Goal: Task Accomplishment & Management: Complete application form

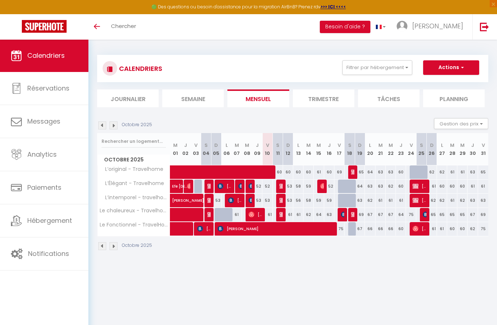
click at [445, 71] on button "Actions" at bounding box center [451, 67] width 56 height 15
click at [432, 84] on link "Nouvelle réservation" at bounding box center [443, 84] width 63 height 11
select select
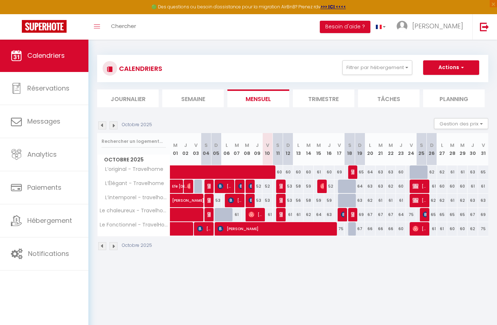
select select
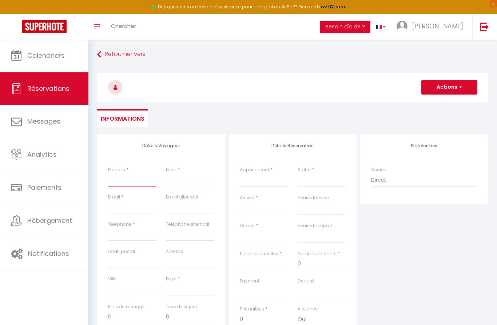
click at [141, 186] on input "Prénom" at bounding box center [132, 180] width 48 height 13
type input "T"
select select
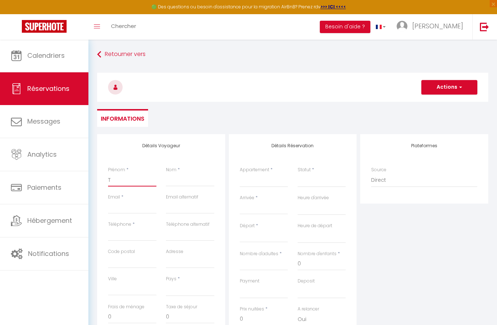
select select
checkbox input "false"
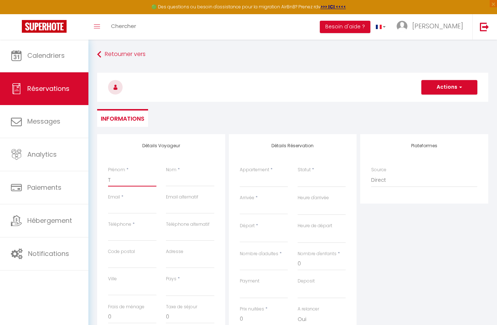
type input "Ta"
select select
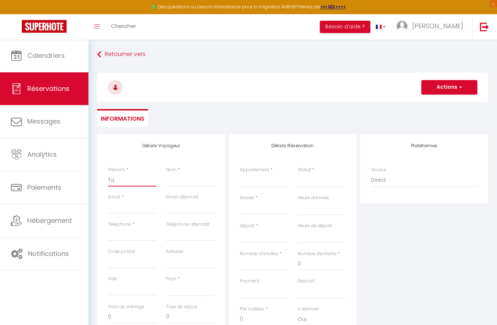
select select
checkbox input "false"
type input "Tat"
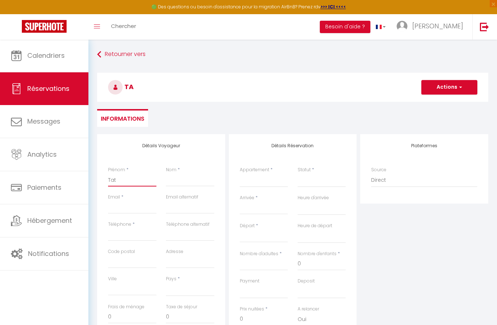
select select
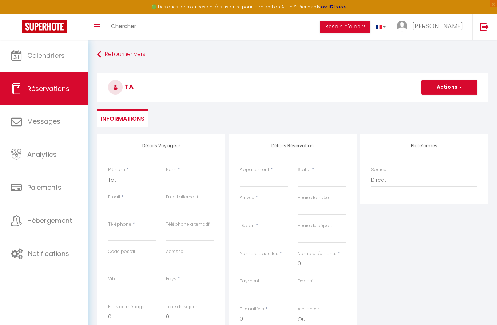
select select
checkbox input "false"
type input "Tati"
select select
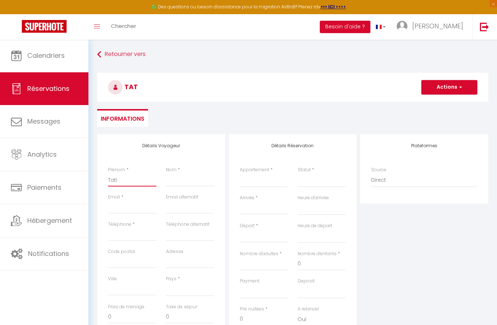
select select
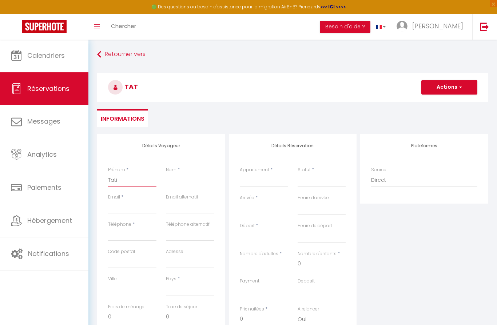
select select
checkbox input "false"
type input "Tatia"
select select
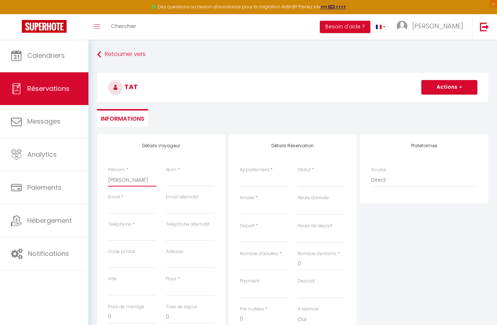
select select
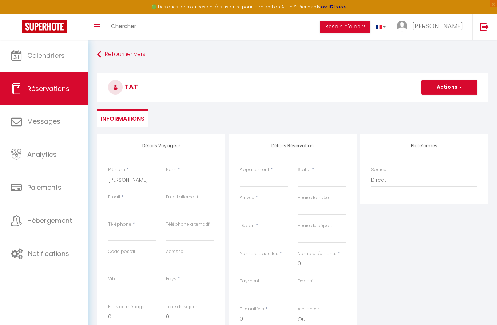
checkbox input "false"
type input "Tatian"
select select
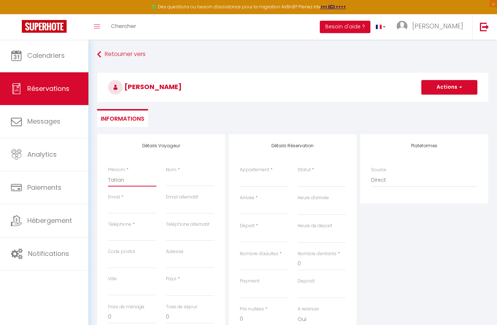
select select
checkbox input "false"
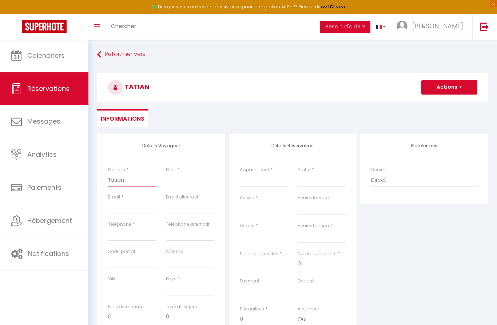
type input "Tatiana"
select select
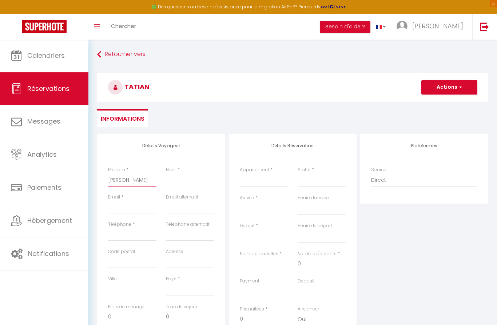
select select
checkbox input "false"
type input "Tatiana"
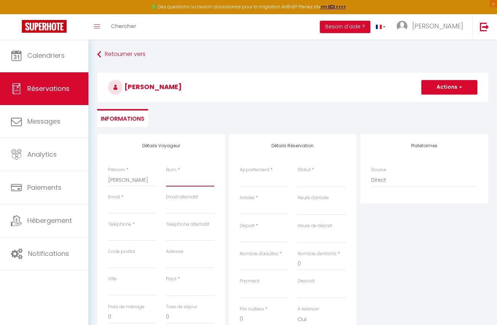
click at [187, 182] on input "Nom" at bounding box center [190, 180] width 48 height 13
type input "t"
select select
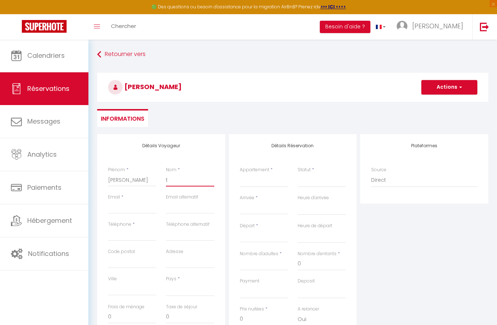
select select
checkbox input "false"
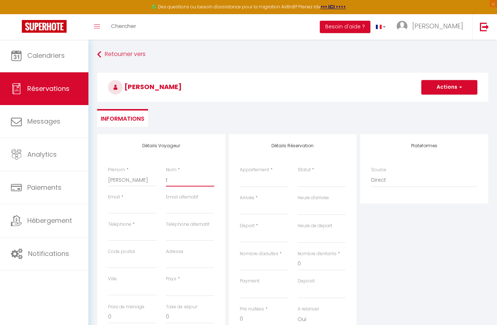
type input "tc"
select select
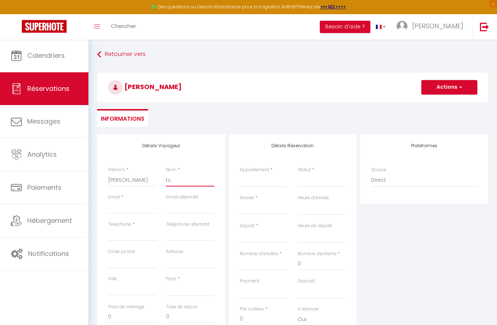
select select
checkbox input "false"
type input "tch"
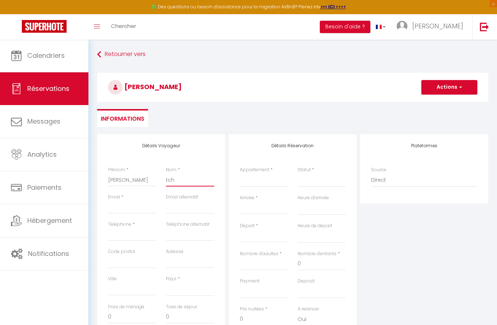
select select
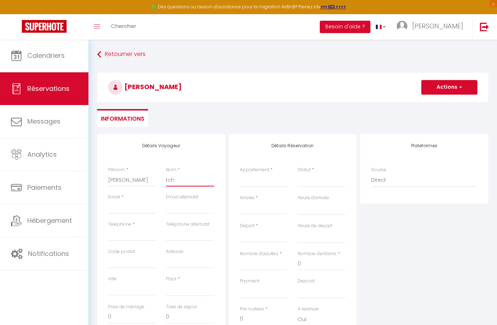
select select
checkbox input "false"
type input "tcha"
select select
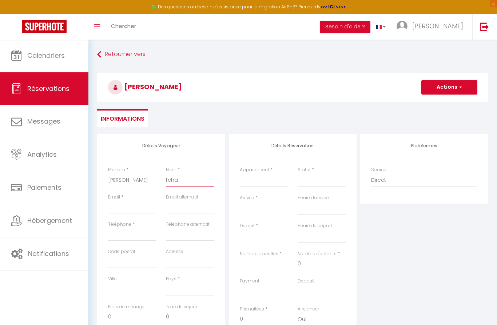
select select
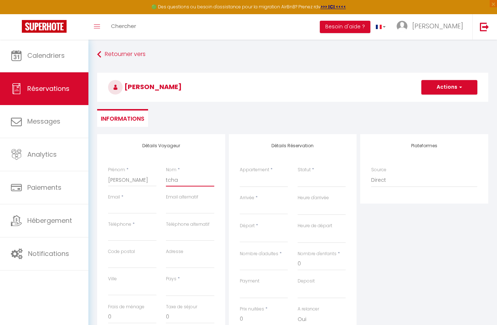
select select
checkbox input "false"
type input "tcha"
click at [123, 212] on input "Email client" at bounding box center [132, 207] width 48 height 13
type input "s"
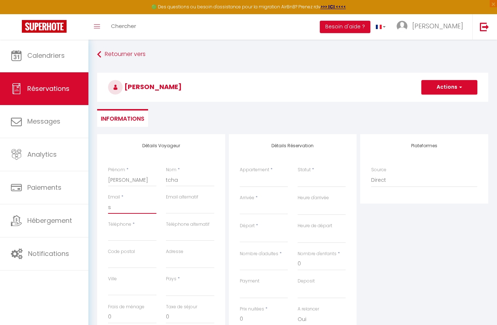
select select
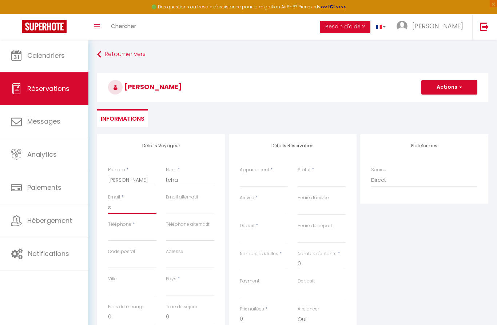
select select
checkbox input "false"
type input "sc"
select select
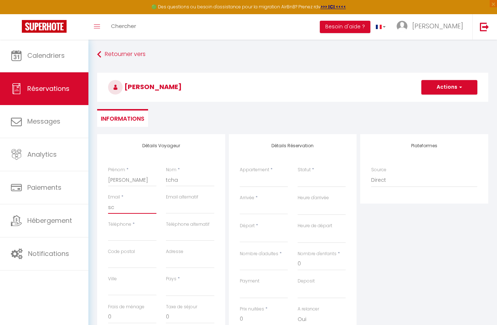
select select
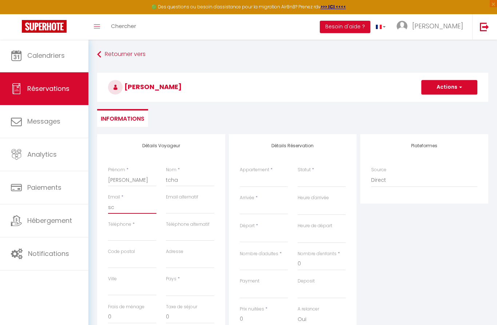
select select
checkbox input "false"
type input "sci"
select select
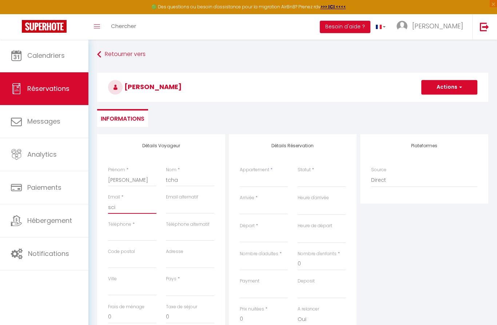
select select
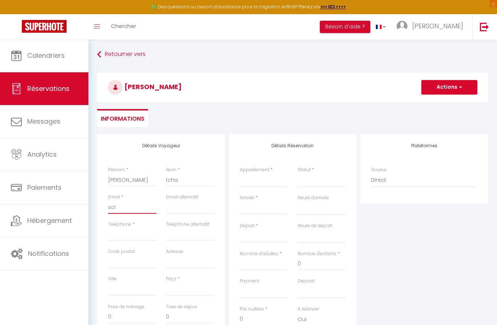
checkbox input "false"
type input "scit"
select select
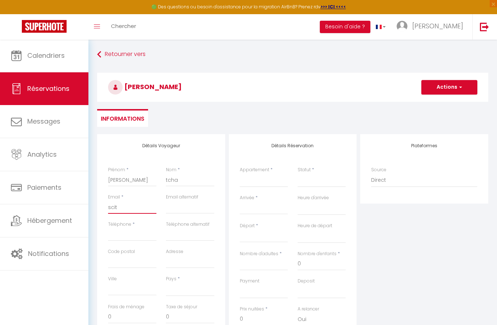
select select
checkbox input "false"
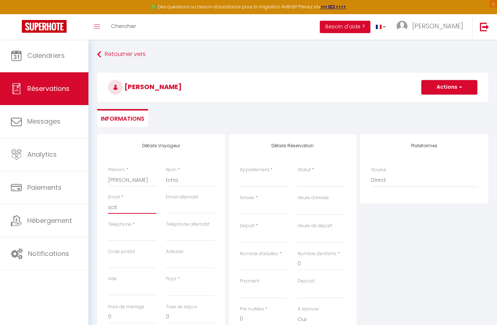
type input "scitr"
select select
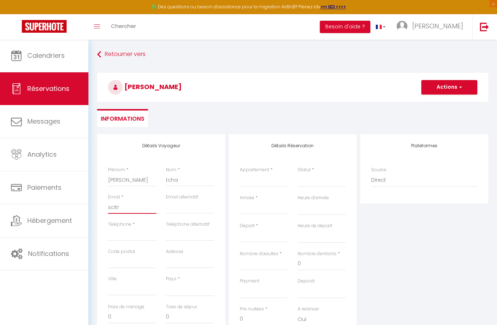
select select
checkbox input "false"
type input "scitra"
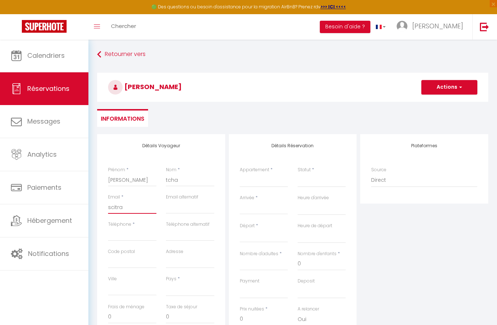
select select
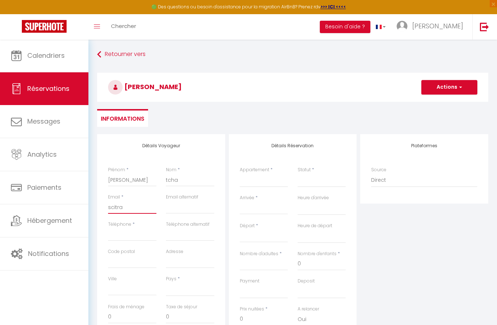
select select
checkbox input "false"
type input "scitrav"
select select
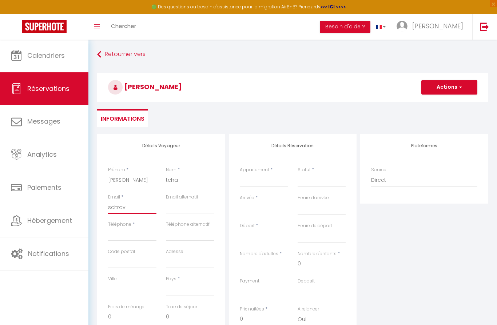
select select
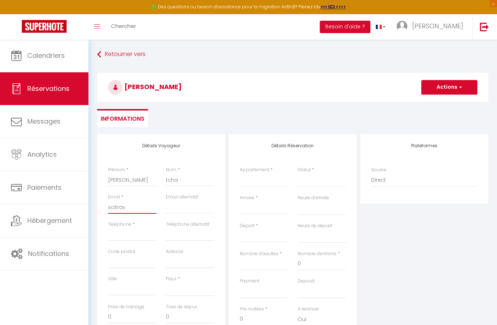
select select
checkbox input "false"
type input "scitrave"
select select
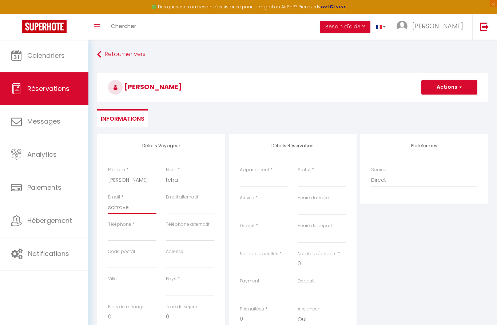
select select
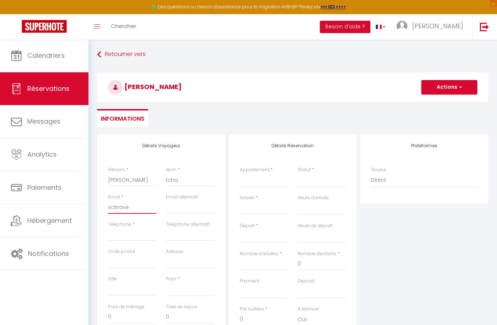
checkbox input "false"
type input "scitravel"
select select
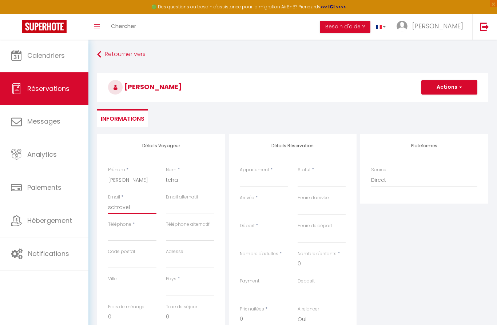
select select
checkbox input "false"
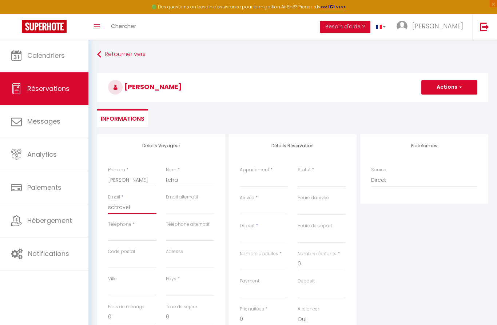
type input "scitravelh"
select select
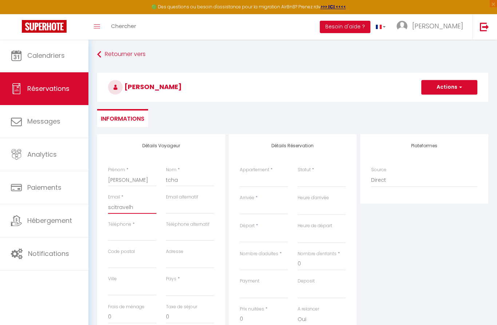
select select
checkbox input "false"
type input "scitravelho"
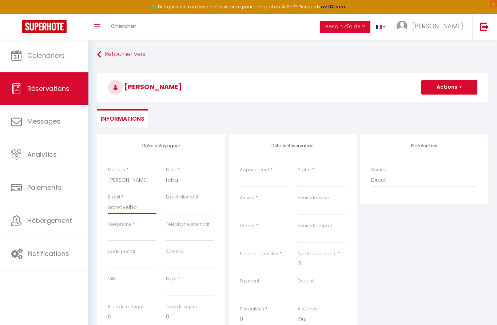
select select
click at [116, 230] on input "Téléphone" at bounding box center [132, 234] width 48 height 13
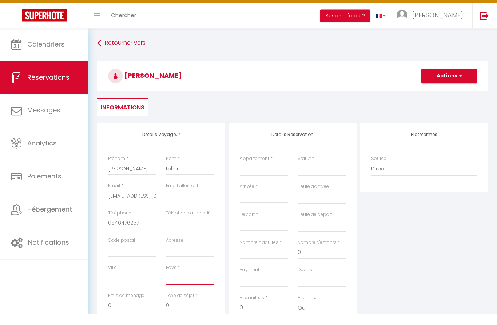
scroll to position [11, 0]
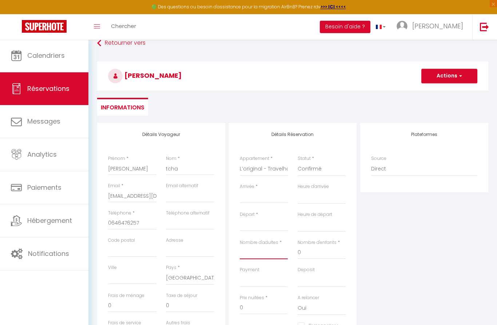
click at [260, 246] on input "Nombre d'adultes" at bounding box center [264, 252] width 48 height 13
click at [257, 199] on input "Arrivée" at bounding box center [264, 197] width 48 height 9
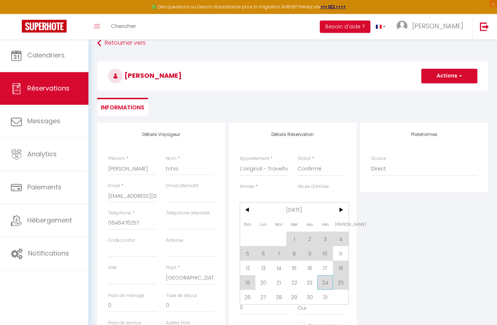
click at [325, 286] on span "24" at bounding box center [325, 283] width 16 height 15
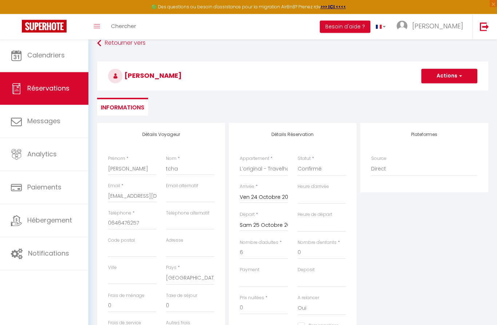
scroll to position [11, 0]
click at [271, 227] on input "Sam 25 Octobre 2025" at bounding box center [264, 225] width 48 height 9
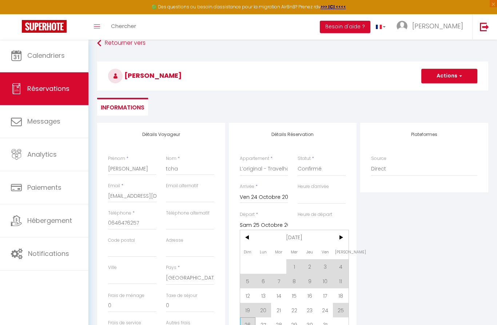
click at [245, 325] on span "26" at bounding box center [248, 325] width 16 height 15
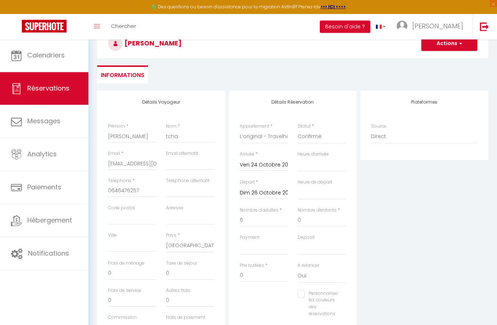
scroll to position [44, 0]
click at [254, 278] on input "0" at bounding box center [264, 275] width 48 height 13
click at [119, 273] on input "0" at bounding box center [132, 273] width 48 height 13
click at [247, 274] on input "331" at bounding box center [264, 275] width 48 height 13
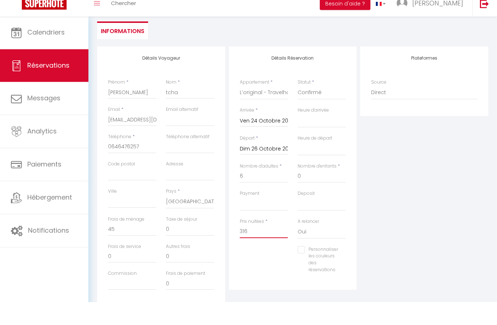
scroll to position [0, 0]
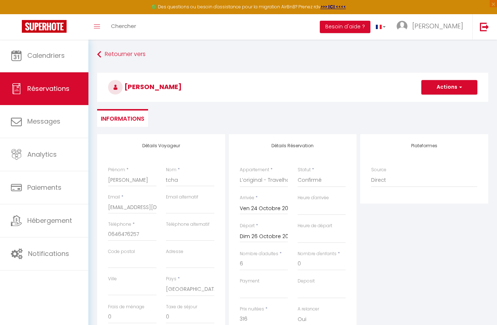
click at [454, 89] on button "Actions" at bounding box center [450, 87] width 56 height 15
click at [425, 105] on link "Enregistrer" at bounding box center [443, 103] width 58 height 9
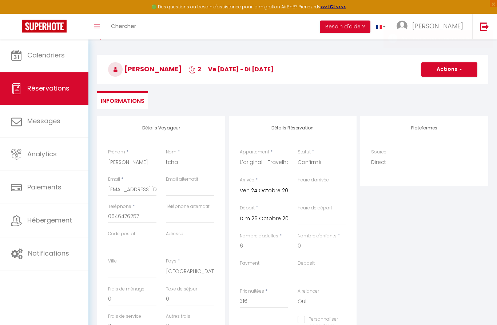
scroll to position [18, 0]
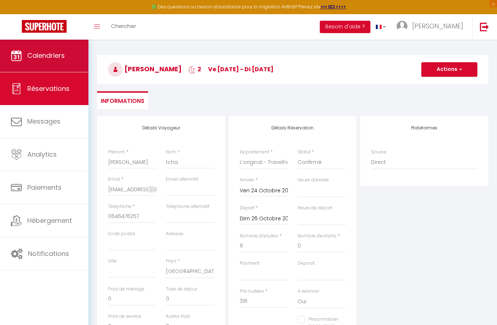
click at [41, 53] on span "Calendriers" at bounding box center [45, 55] width 37 height 9
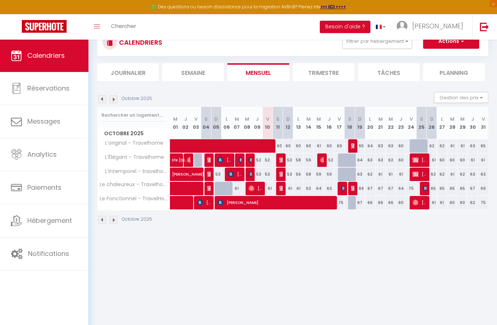
scroll to position [32, 0]
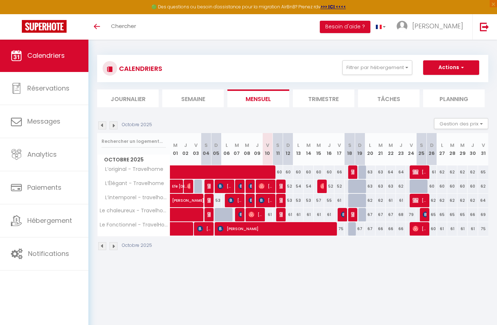
click at [413, 185] on div at bounding box center [415, 187] width 10 height 14
type input "71"
type input "Ven 24 Octobre 2025"
type input "Sam 25 Octobre 2025"
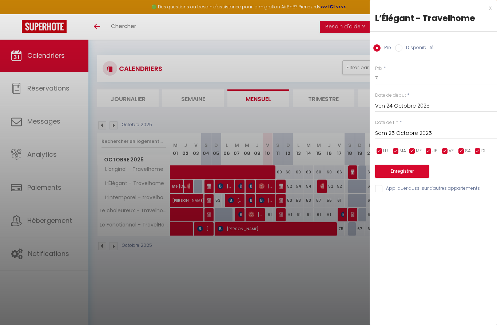
click at [403, 47] on label "Disponibilité" at bounding box center [418, 48] width 31 height 8
click at [403, 47] on input "Disponibilité" at bounding box center [398, 47] width 7 height 7
radio input "true"
radio input "false"
click at [397, 166] on button "Enregistrer" at bounding box center [402, 172] width 54 height 13
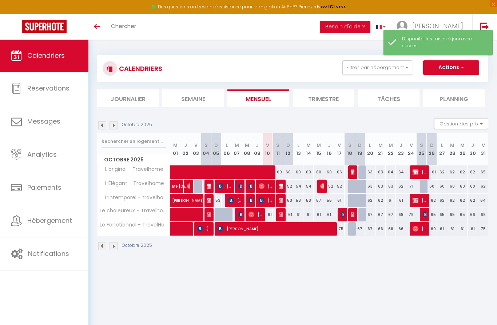
click at [423, 182] on div at bounding box center [425, 187] width 10 height 14
select select "1"
type input "Sam 25 Octobre 2025"
type input "Dim 26 Octobre 2025"
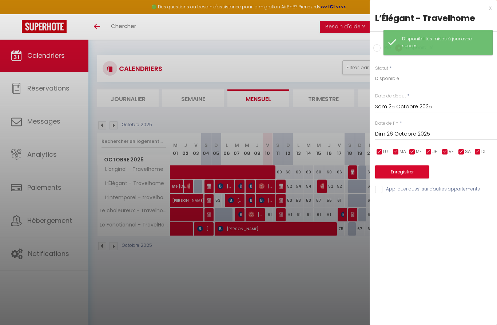
click at [393, 169] on button "Enregistrer" at bounding box center [402, 172] width 54 height 13
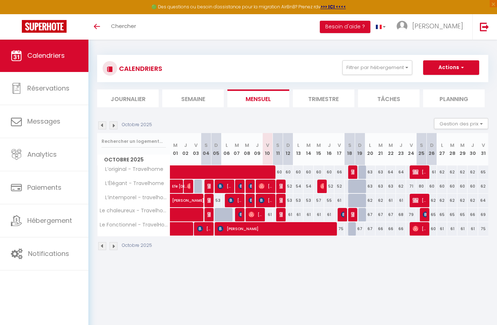
click at [462, 72] on button "Actions" at bounding box center [451, 67] width 56 height 15
click at [441, 83] on link "Nouvelle réservation" at bounding box center [443, 84] width 63 height 11
select select
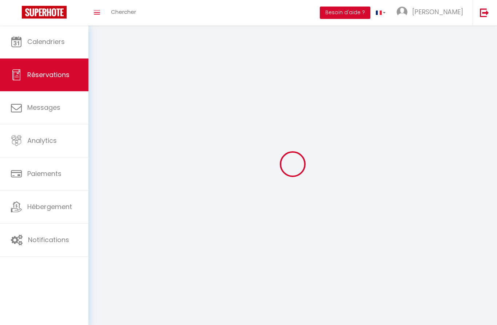
select select
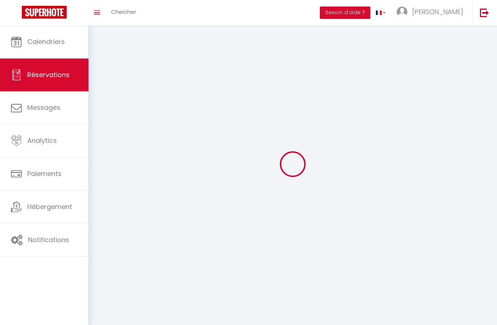
select select
checkbox input "false"
select select
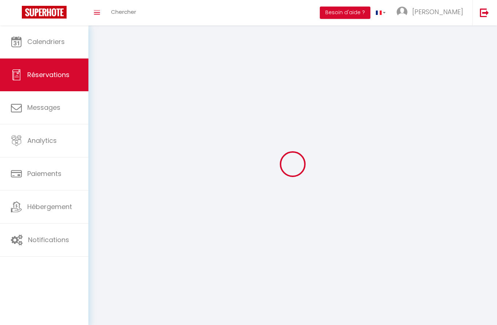
select select
checkbox input "false"
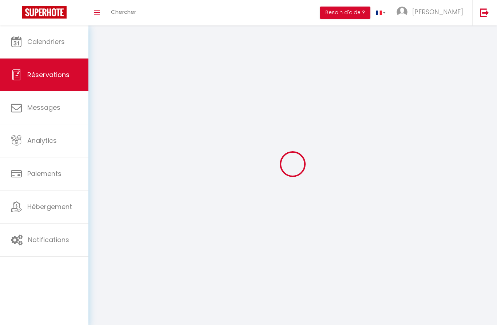
select select
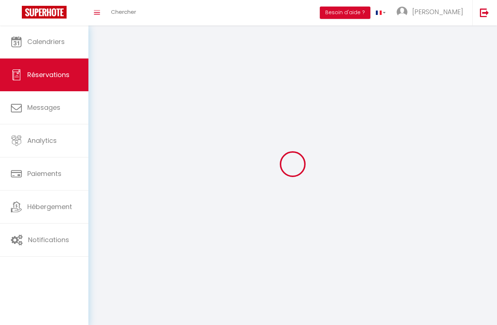
checkbox input "false"
select select
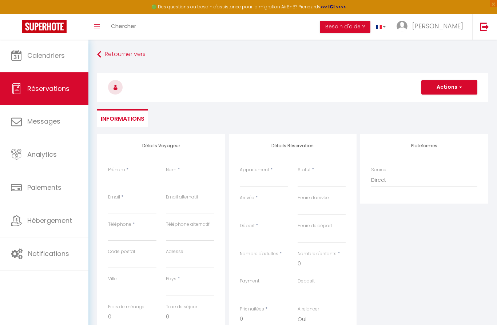
select select
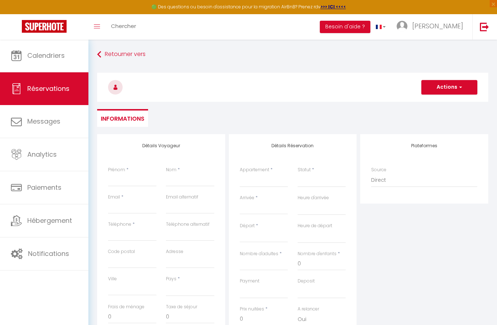
checkbox input "false"
select select
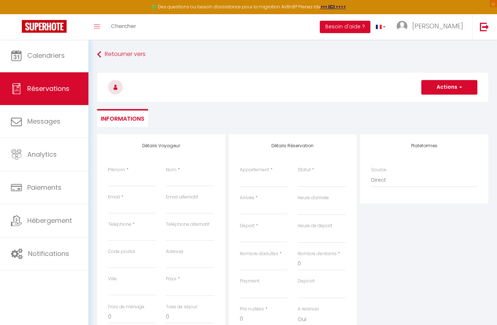
select select
checkbox input "false"
select select
click at [127, 182] on input "Prénom" at bounding box center [132, 180] width 48 height 13
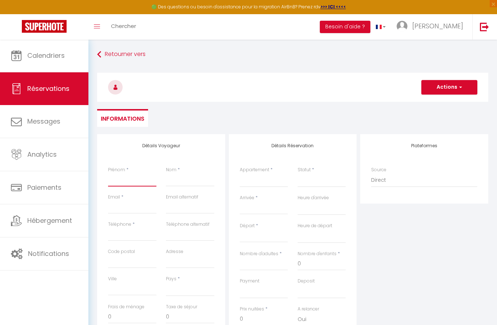
type input "C"
select select
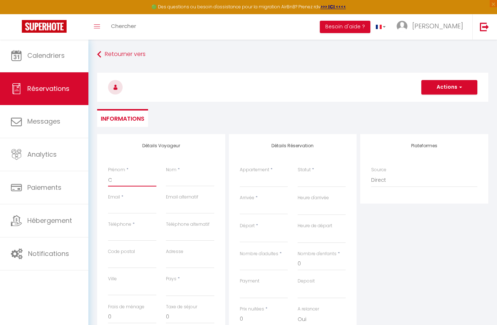
select select
checkbox input "false"
type input "Ch"
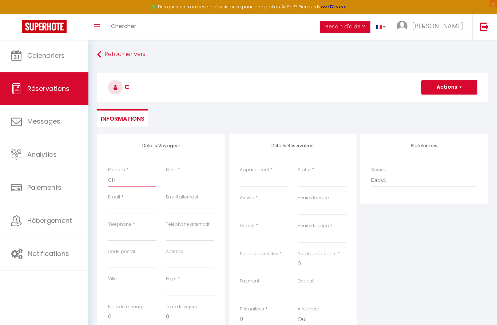
select select
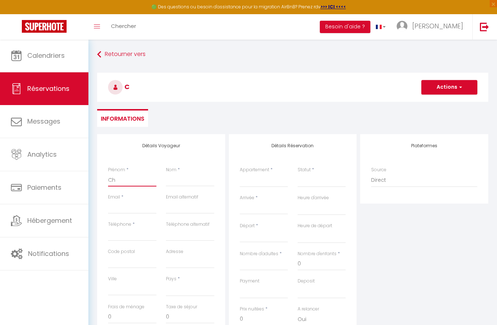
select select
checkbox input "false"
type input "Chr"
select select
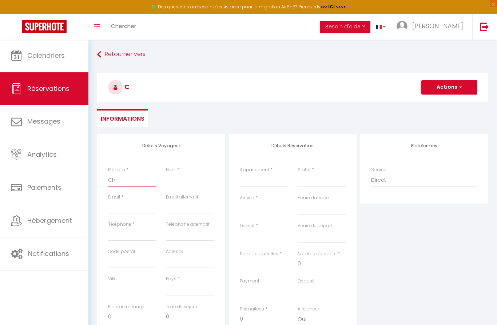
select select
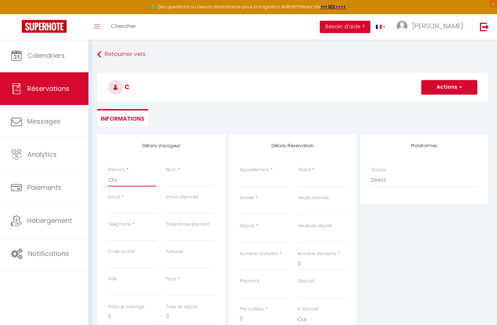
select select
checkbox input "false"
type input "Chri"
select select
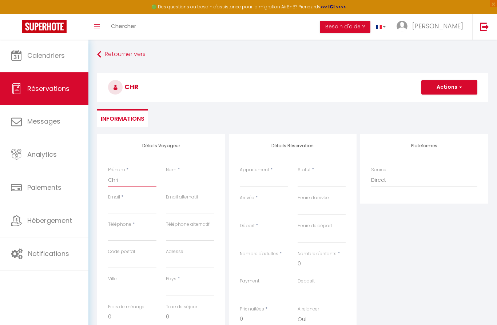
select select
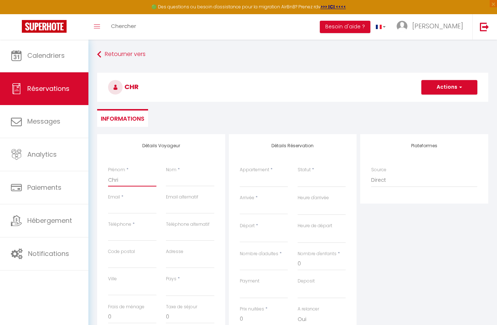
checkbox input "false"
type input "[PERSON_NAME]"
select select
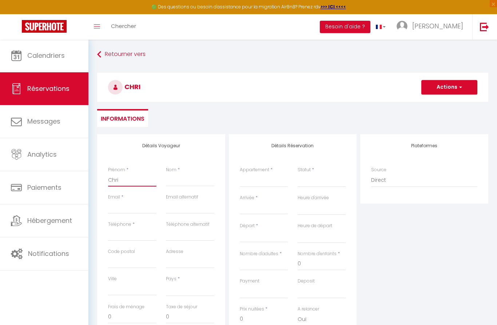
select select
checkbox input "false"
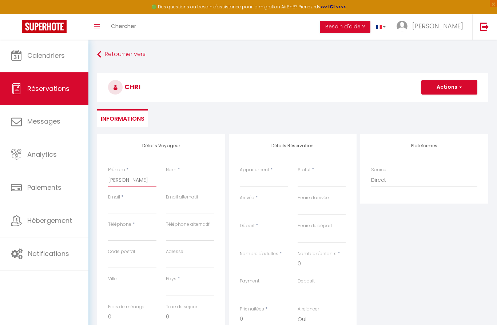
type input "[DEMOGRAPHIC_DATA]"
select select
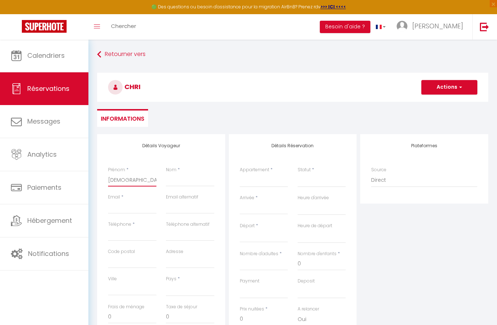
select select
checkbox input "false"
type input "[DEMOGRAPHIC_DATA]"
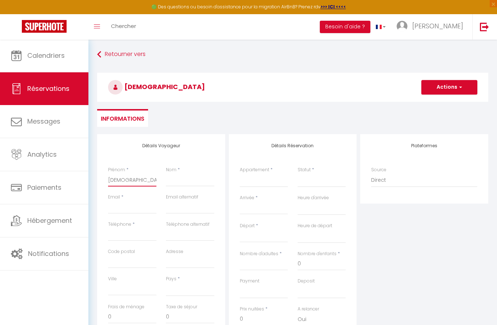
select select
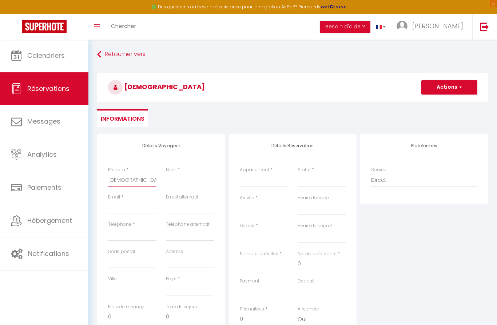
select select
checkbox input "false"
type input "Christia"
select select
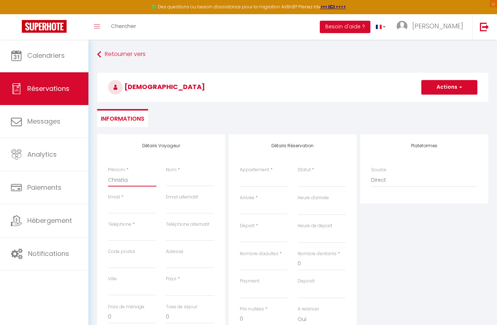
select select
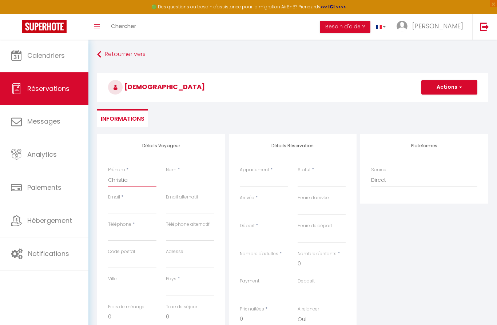
select select
checkbox input "false"
type input "[DEMOGRAPHIC_DATA]"
select select
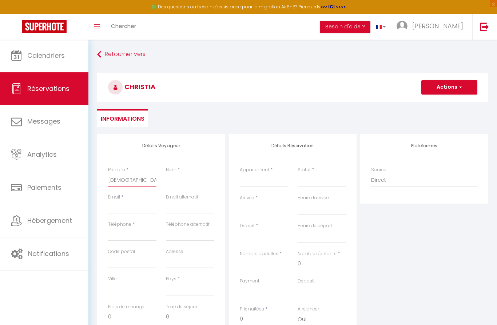
select select
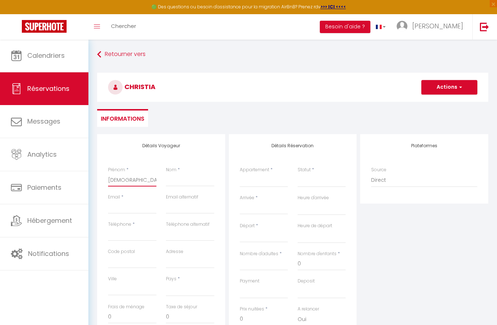
checkbox input "false"
type input "[DEMOGRAPHIC_DATA]"
click at [170, 186] on input "Nom" at bounding box center [190, 180] width 48 height 13
type input "p"
select select
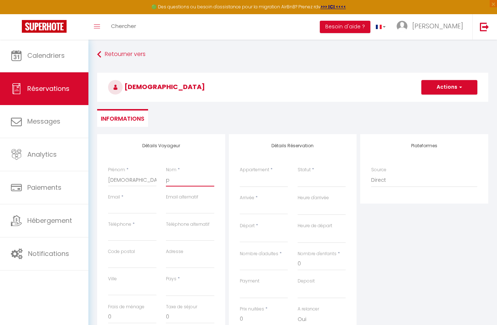
select select
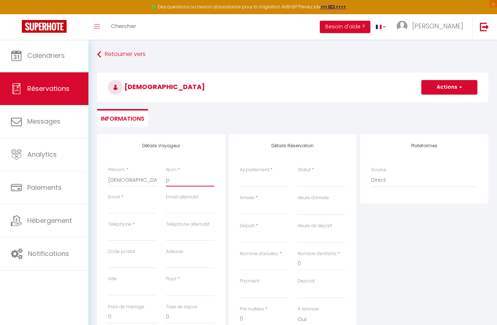
select select
checkbox input "false"
type input "pl"
select select
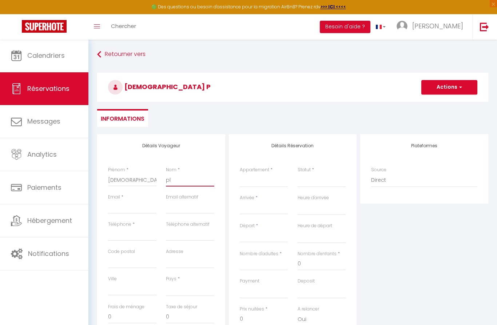
select select
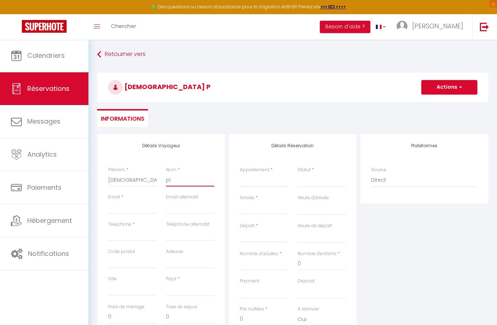
checkbox input "false"
type input "plu"
select select
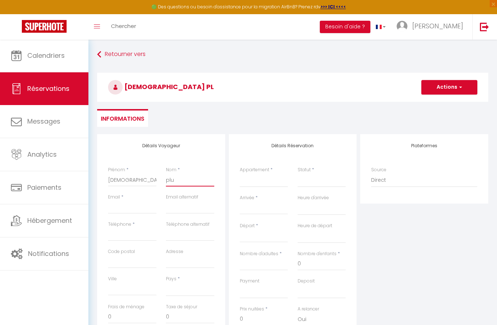
select select
checkbox input "false"
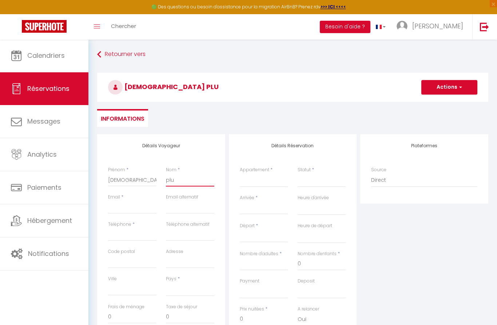
type input "plum"
select select
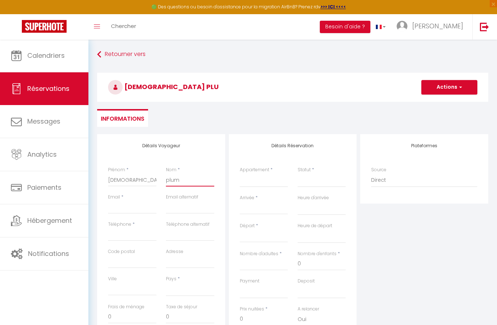
select select
checkbox input "false"
type input "pluma"
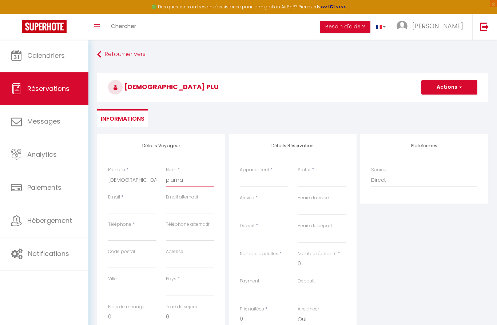
select select
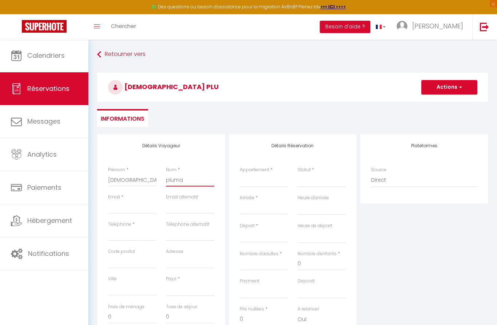
select select
checkbox input "false"
type input "plumai"
select select
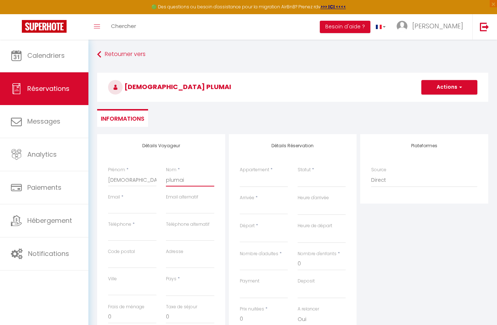
select select
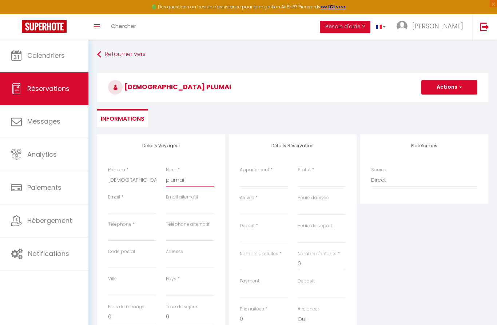
select select
checkbox input "false"
type input "plumain"
select select
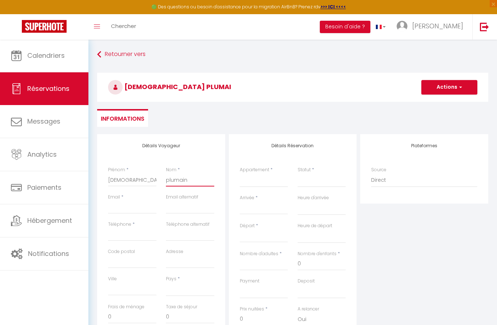
select select
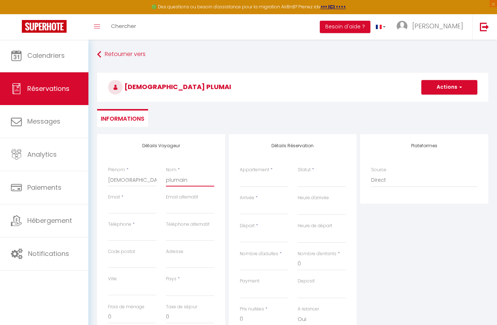
checkbox input "false"
type input "plumain"
click at [119, 213] on input "Email client" at bounding box center [132, 207] width 48 height 13
type input "s"
select select
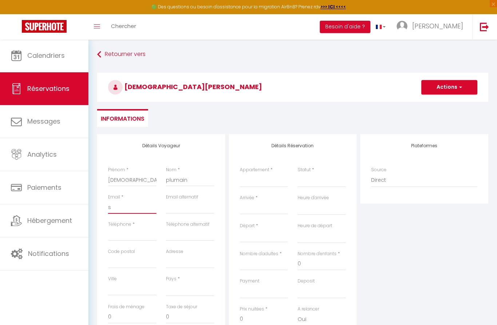
select select
click at [121, 239] on input "Téléphone" at bounding box center [132, 234] width 48 height 13
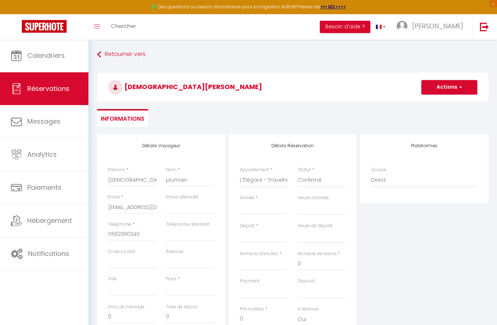
click at [265, 205] on input "Arrivée" at bounding box center [264, 208] width 48 height 9
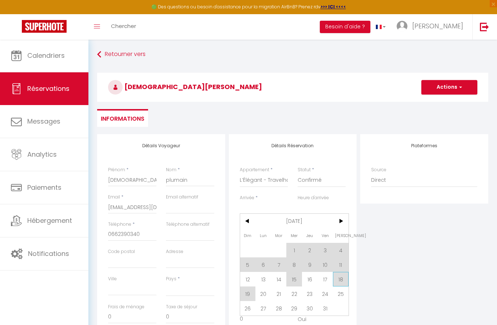
click at [339, 283] on span "18" at bounding box center [341, 279] width 16 height 15
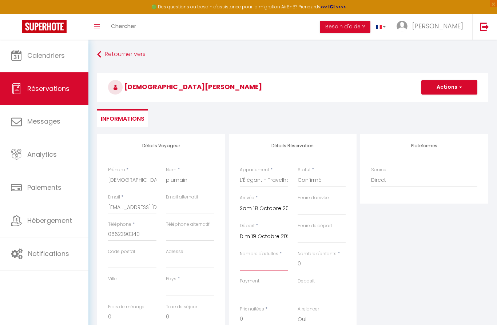
click at [254, 263] on input "Nombre d'adultes" at bounding box center [264, 264] width 48 height 13
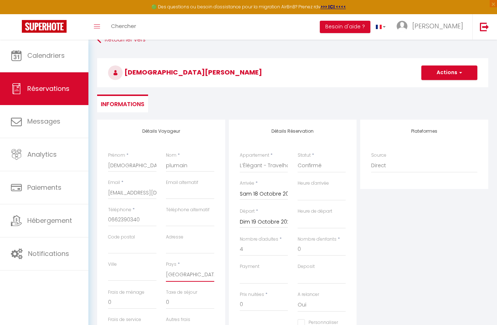
scroll to position [63, 0]
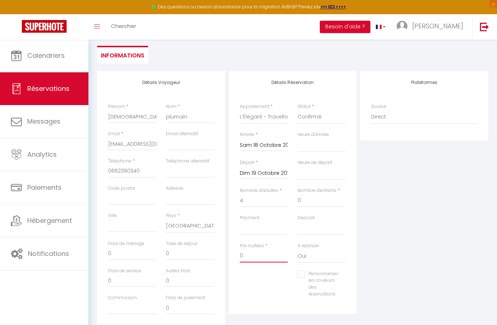
click at [253, 258] on input "0" at bounding box center [264, 256] width 48 height 13
click at [129, 252] on input "0" at bounding box center [132, 254] width 48 height 13
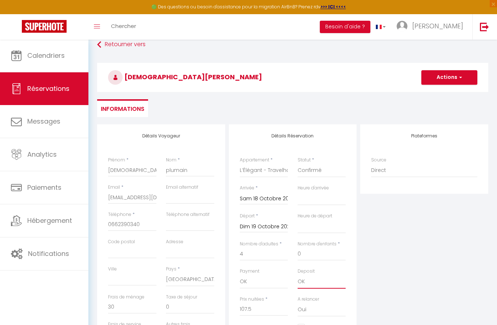
scroll to position [0, 0]
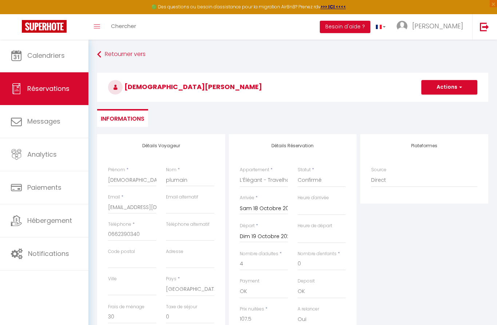
click at [457, 86] on button "Actions" at bounding box center [450, 87] width 56 height 15
click at [439, 102] on link "Enregistrer" at bounding box center [443, 103] width 58 height 9
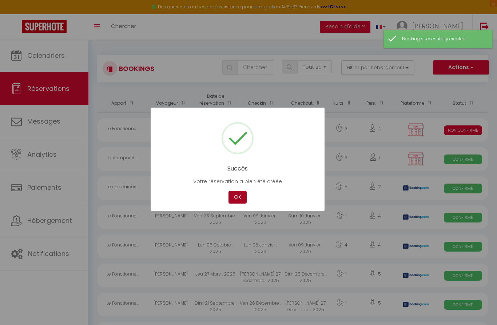
click at [242, 197] on button "OK" at bounding box center [238, 197] width 18 height 13
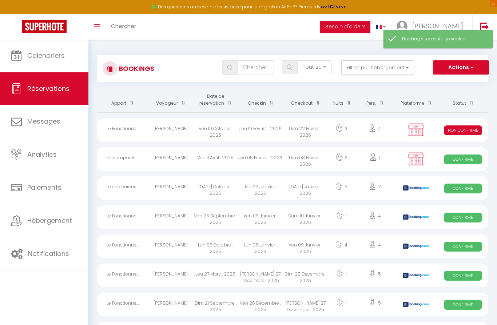
click at [464, 68] on button "Actions" at bounding box center [461, 67] width 56 height 15
click at [440, 84] on link "Nouvelle Réservation" at bounding box center [450, 83] width 78 height 9
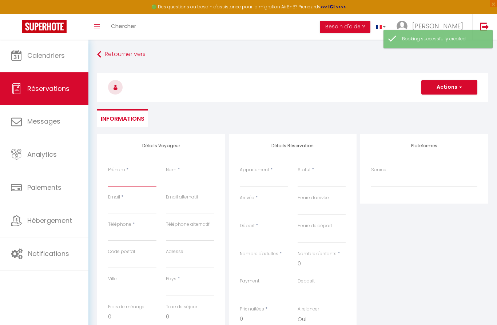
click at [124, 175] on input "Prénom" at bounding box center [132, 180] width 48 height 13
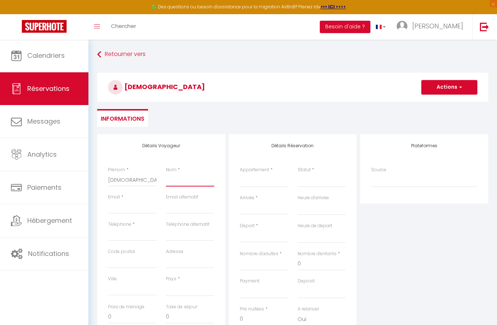
click at [174, 185] on input "Nom" at bounding box center [190, 180] width 48 height 13
click at [131, 211] on input "Email client" at bounding box center [132, 207] width 48 height 13
click at [135, 234] on input "Téléphone" at bounding box center [132, 234] width 48 height 13
click at [254, 206] on input "Arrivée" at bounding box center [264, 208] width 48 height 9
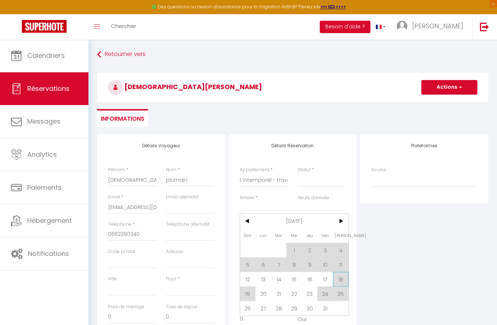
click at [339, 286] on span "18" at bounding box center [341, 279] width 16 height 15
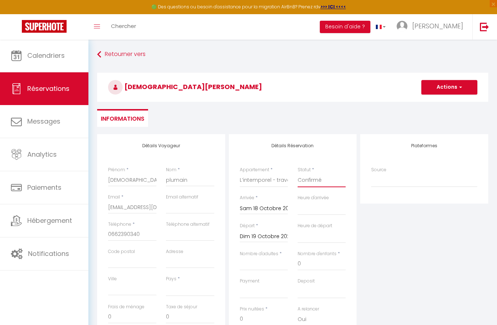
scroll to position [51, 0]
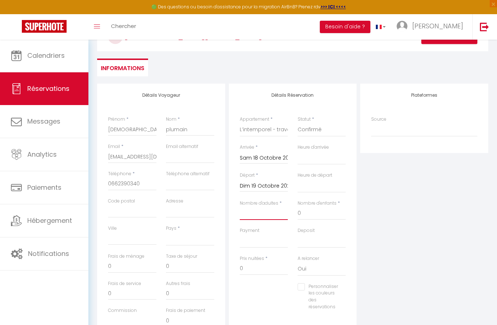
click at [262, 215] on input "Nombre d'adultes" at bounding box center [264, 213] width 48 height 13
click at [254, 271] on input "0" at bounding box center [264, 268] width 48 height 13
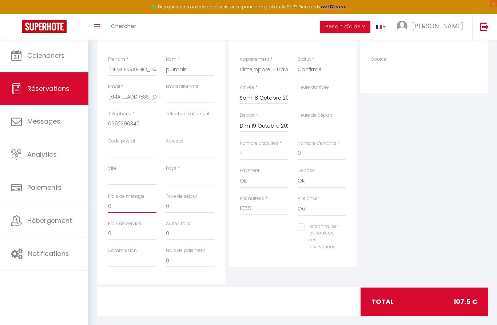
click at [139, 209] on input "0" at bounding box center [132, 206] width 48 height 13
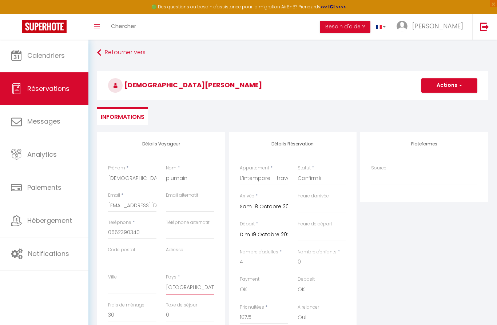
scroll to position [0, 0]
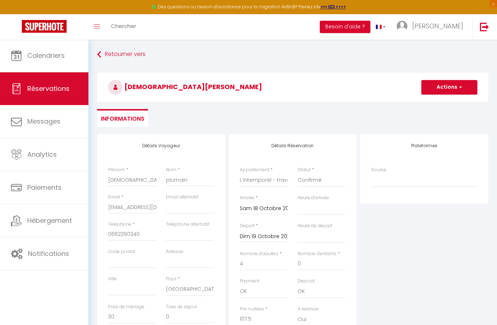
click at [450, 90] on button "Actions" at bounding box center [450, 87] width 56 height 15
click at [442, 101] on link "Enregistrer" at bounding box center [443, 103] width 58 height 9
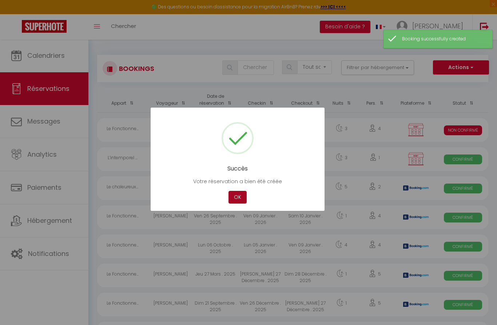
click at [239, 201] on button "OK" at bounding box center [238, 197] width 18 height 13
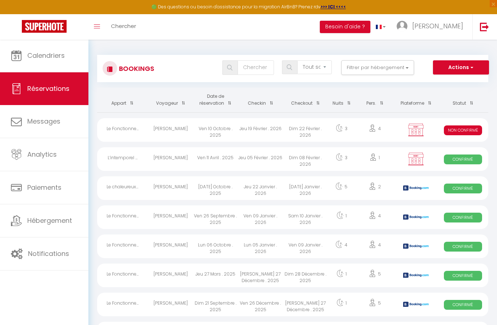
click at [470, 64] on span "button" at bounding box center [471, 67] width 4 height 7
click at [448, 82] on link "Nouvelle Réservation" at bounding box center [450, 83] width 78 height 9
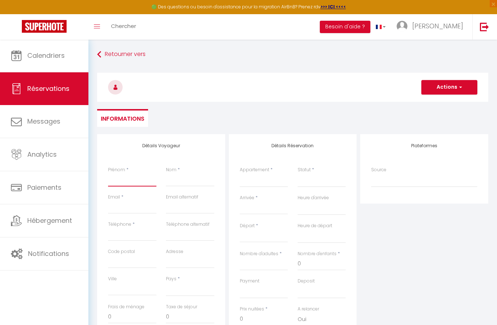
click at [116, 180] on input "Prénom" at bounding box center [132, 180] width 48 height 13
click at [169, 183] on input "Nom" at bounding box center [190, 180] width 48 height 13
click at [115, 208] on input "Email client" at bounding box center [132, 207] width 48 height 13
click at [118, 234] on input "Téléphone" at bounding box center [132, 234] width 48 height 13
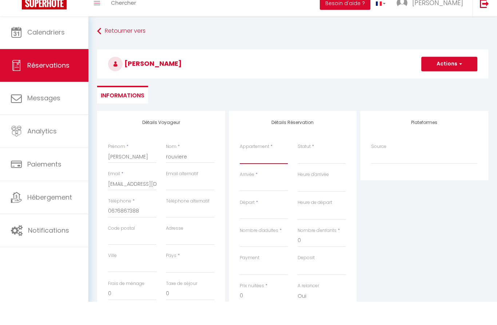
scroll to position [23, 0]
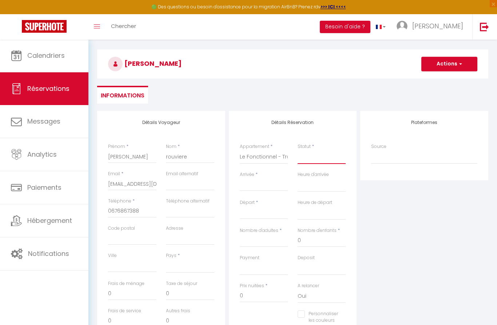
click at [321, 160] on select "Confirmé Non Confirmé [PERSON_NAME] par le voyageur No Show Request" at bounding box center [322, 157] width 48 height 14
click at [264, 188] on input "Arrivée" at bounding box center [264, 185] width 48 height 9
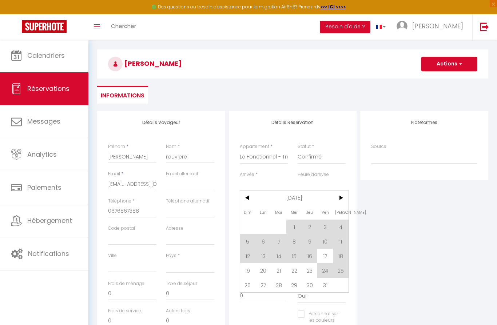
click at [341, 258] on span "18" at bounding box center [341, 256] width 16 height 15
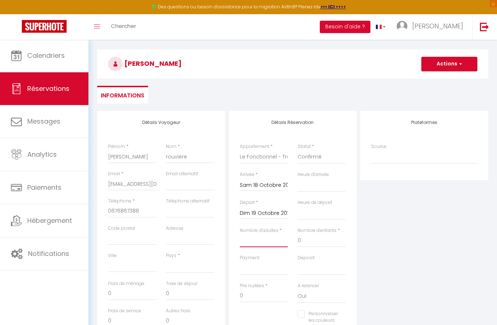
click at [253, 241] on input "Nombre d'adultes" at bounding box center [264, 240] width 48 height 13
click at [255, 292] on input "0" at bounding box center [264, 296] width 48 height 13
click at [119, 296] on input "0" at bounding box center [132, 294] width 48 height 13
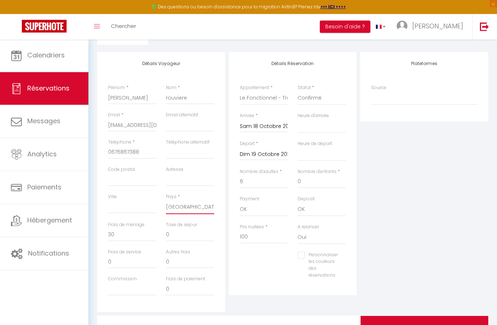
scroll to position [86, 0]
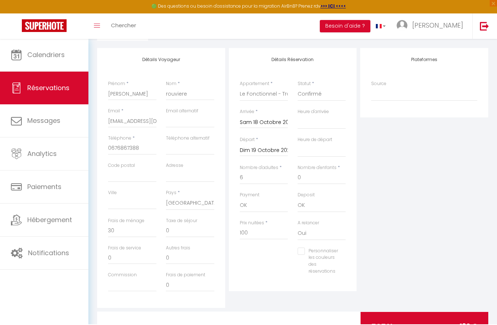
click at [246, 325] on div at bounding box center [293, 327] width 134 height 28
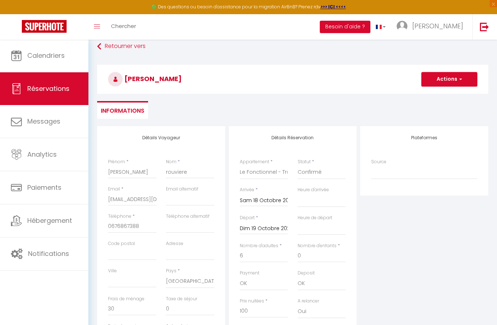
scroll to position [6, 0]
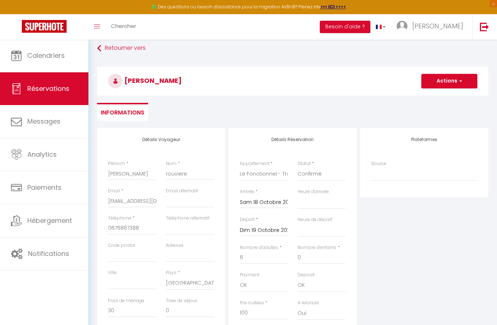
click at [449, 79] on button "Actions" at bounding box center [450, 81] width 56 height 15
click at [440, 99] on link "Enregistrer" at bounding box center [443, 96] width 58 height 9
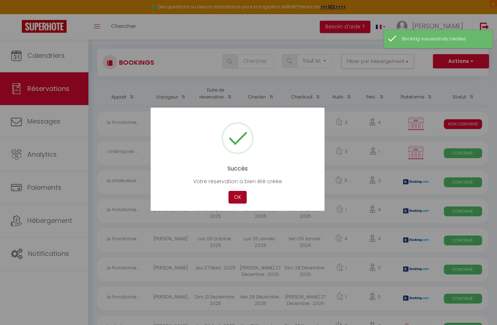
click at [239, 197] on button "OK" at bounding box center [238, 197] width 18 height 13
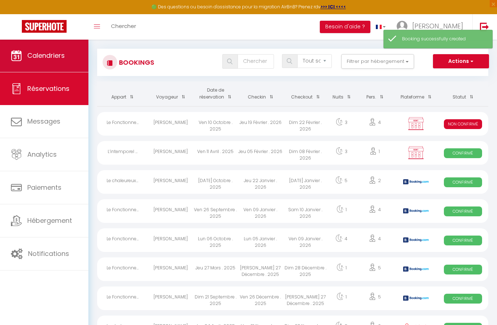
click at [69, 64] on link "Calendriers" at bounding box center [44, 55] width 88 height 33
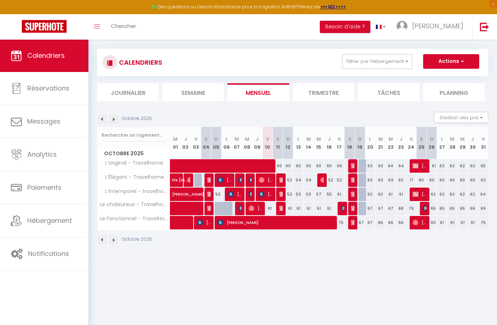
click at [352, 223] on img at bounding box center [354, 223] width 6 height 6
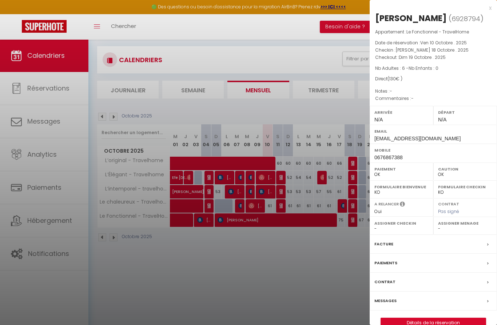
click at [422, 320] on link "Détails de la réservation" at bounding box center [433, 323] width 105 height 9
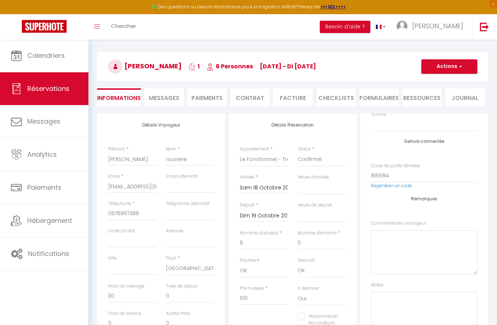
scroll to position [35, 0]
click at [387, 314] on textarea at bounding box center [424, 314] width 106 height 44
click at [448, 76] on h3 "[PERSON_NAME] 1 6 Personnes [DATE] - di [DATE]" at bounding box center [292, 66] width 391 height 29
click at [450, 67] on button "Actions" at bounding box center [450, 66] width 56 height 15
click at [442, 79] on link "Enregistrer" at bounding box center [443, 82] width 58 height 9
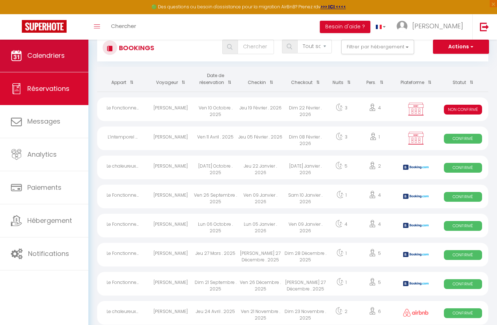
click at [38, 64] on link "Calendriers" at bounding box center [44, 55] width 88 height 33
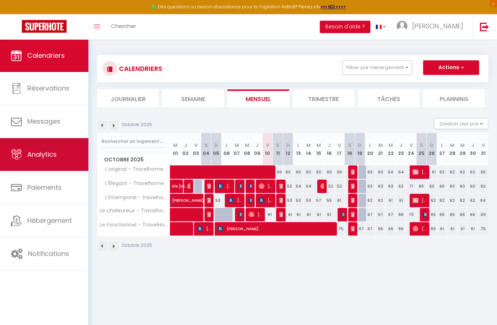
click at [47, 155] on span "Analytics" at bounding box center [41, 154] width 29 height 9
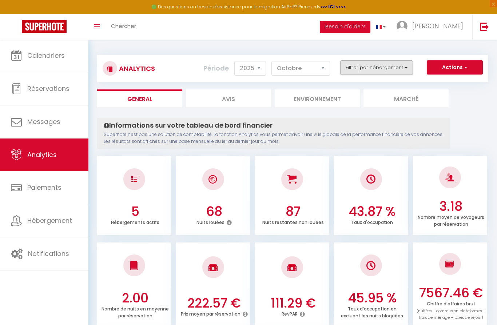
click at [368, 70] on button "Filtrer par hébergement" at bounding box center [376, 67] width 73 height 15
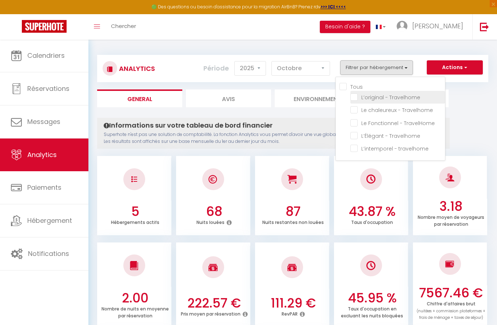
click at [357, 98] on Travelhome "checkbox" at bounding box center [398, 96] width 95 height 7
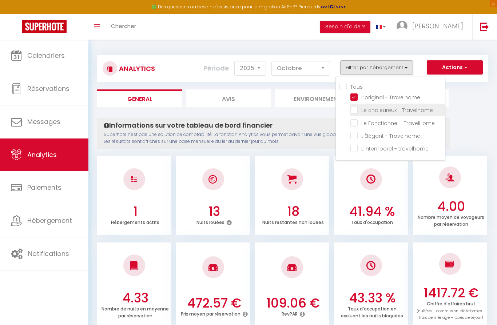
click at [356, 111] on Travelhome "checkbox" at bounding box center [398, 109] width 95 height 7
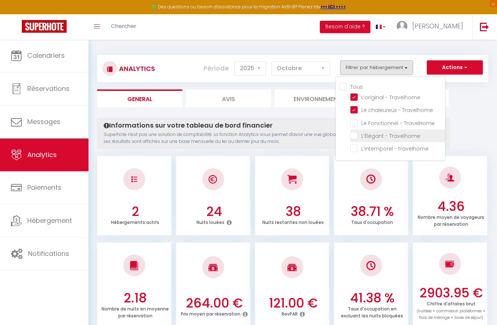
click at [356, 137] on Travelhome "checkbox" at bounding box center [398, 135] width 95 height 7
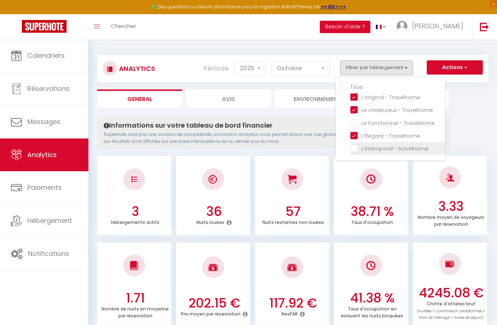
click at [356, 147] on travelhome "checkbox" at bounding box center [398, 148] width 95 height 7
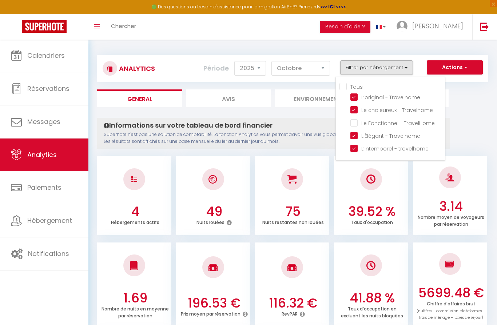
click at [364, 190] on div at bounding box center [248, 162] width 497 height 325
